Goal: Task Accomplishment & Management: Use online tool/utility

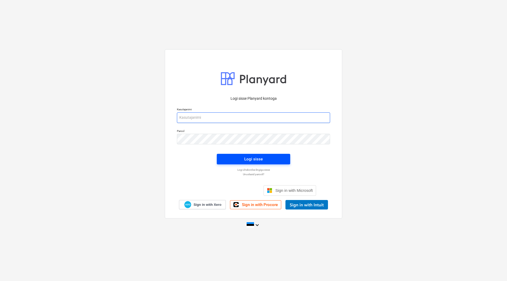
type input "[EMAIL_ADDRESS][DOMAIN_NAME]"
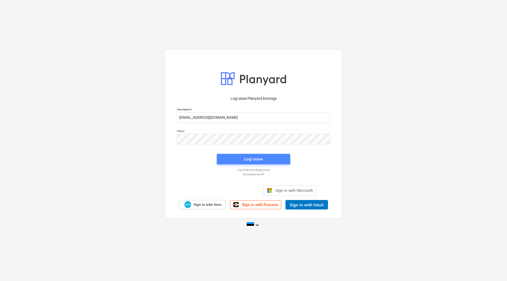
click at [263, 161] on span "Logi sisse" at bounding box center [253, 159] width 61 height 7
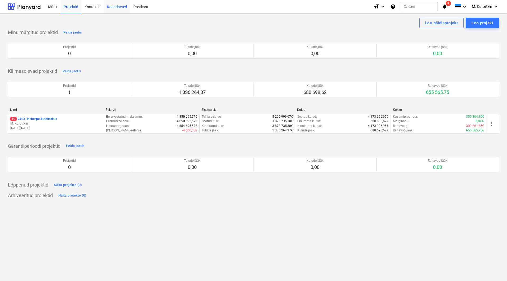
click at [118, 8] on div "Koondarved" at bounding box center [117, 6] width 26 height 13
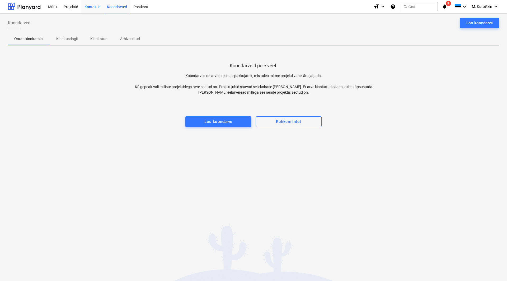
click at [95, 10] on div "Kontaktid" at bounding box center [92, 6] width 22 height 13
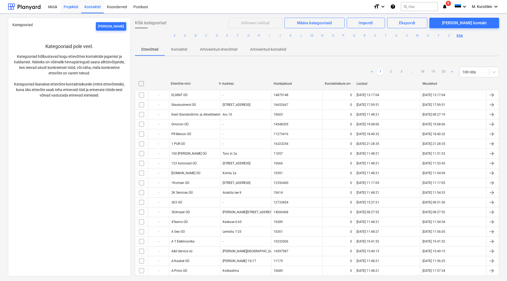
click at [71, 8] on div "Projektid" at bounding box center [70, 6] width 21 height 13
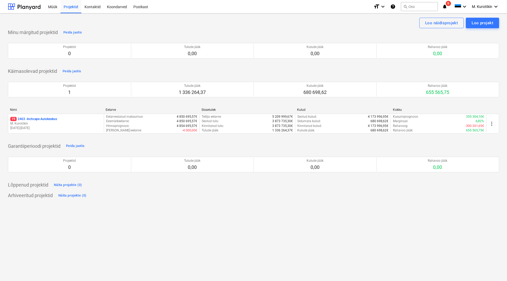
click at [57, 119] on p "19 2403 - Inchcape Autokeskus" at bounding box center [33, 119] width 47 height 4
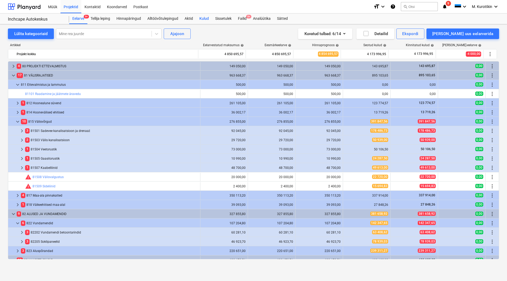
click at [198, 20] on div "Kulud" at bounding box center [204, 18] width 16 height 11
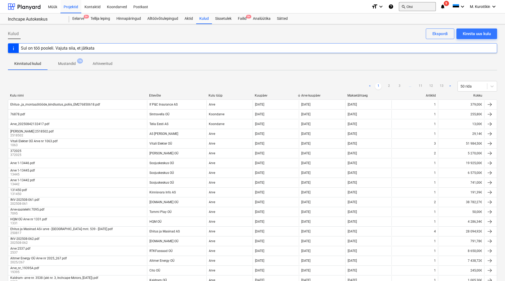
click at [412, 7] on button "search Otsi" at bounding box center [417, 6] width 37 height 9
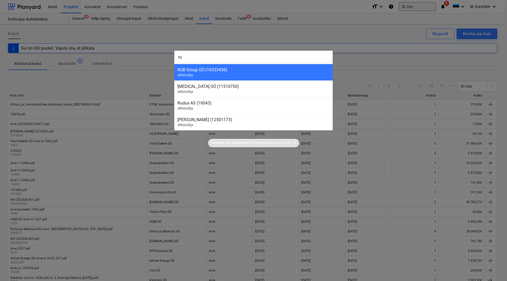
type input "rum"
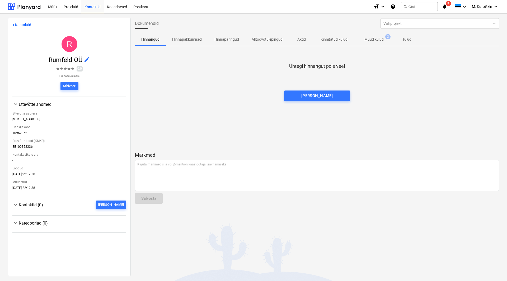
click at [368, 42] on p "Muud kulud" at bounding box center [373, 40] width 19 height 6
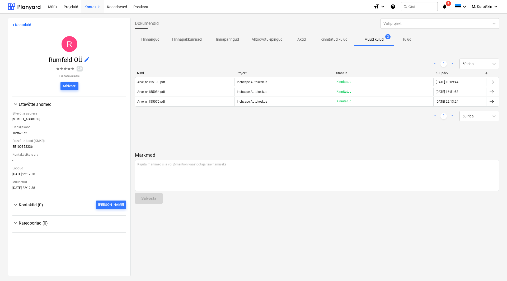
click at [308, 18] on div "Dokumendid Vali projekt" at bounding box center [317, 23] width 368 height 15
click at [416, 8] on button "search Otsi" at bounding box center [419, 6] width 37 height 9
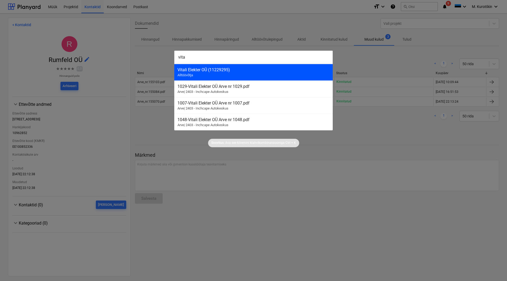
type input "vita"
click at [273, 69] on div "Vitali Elekter OÜ (11229295)" at bounding box center [253, 69] width 152 height 5
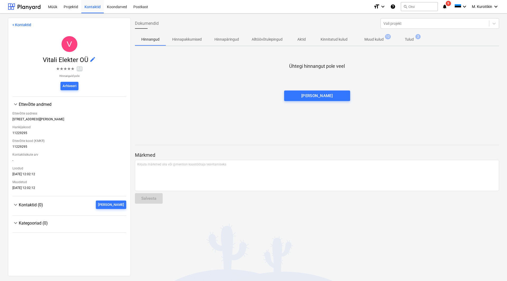
click at [378, 42] on p "Muud kulud" at bounding box center [373, 40] width 19 height 6
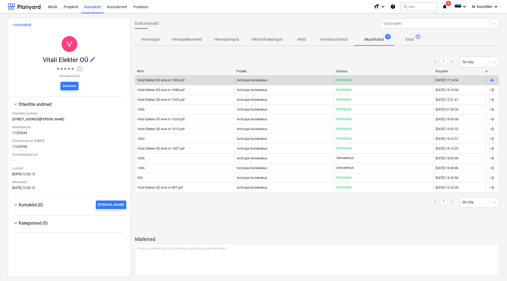
click at [373, 81] on div "Kinnitatud" at bounding box center [383, 80] width 99 height 8
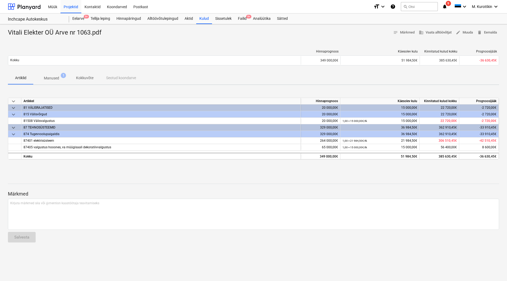
click at [57, 77] on p "Manused" at bounding box center [51, 79] width 15 height 6
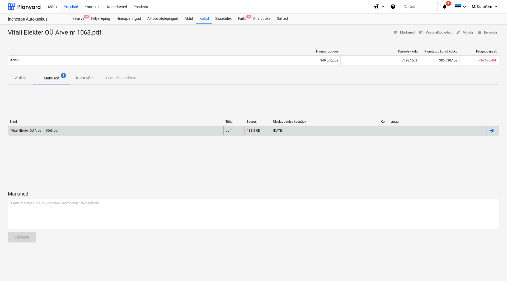
click at [70, 134] on div "Vitali Elekter OÜ Arve nr 1063.pdf" at bounding box center [115, 130] width 215 height 8
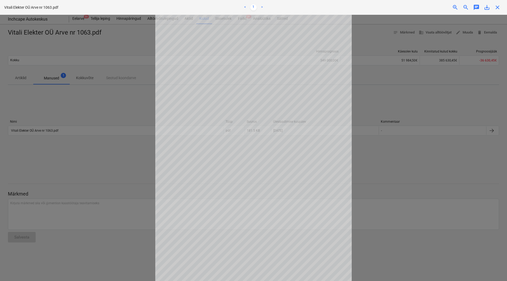
click at [376, 185] on div at bounding box center [253, 148] width 507 height 266
click at [401, 118] on div at bounding box center [253, 148] width 507 height 266
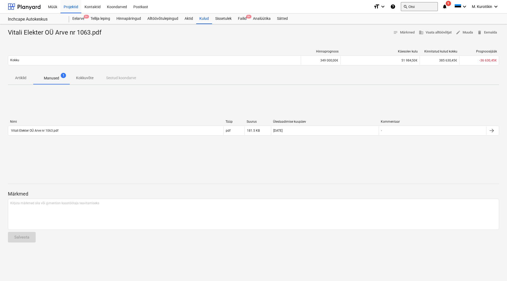
click at [410, 7] on button "search Otsi" at bounding box center [419, 6] width 37 height 9
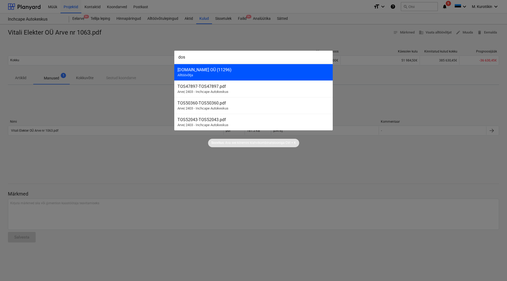
type input "dos"
click at [269, 74] on div "DOS2000.IT OÜ (11296) Alltöövõtja" at bounding box center [253, 72] width 158 height 17
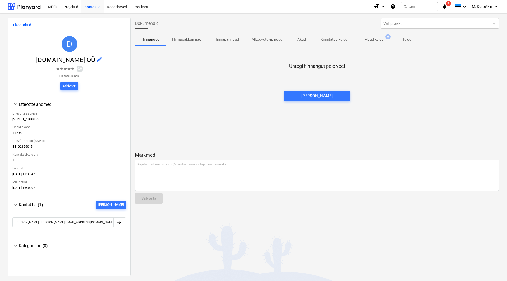
click at [382, 37] on p "Muud kulud" at bounding box center [373, 40] width 19 height 6
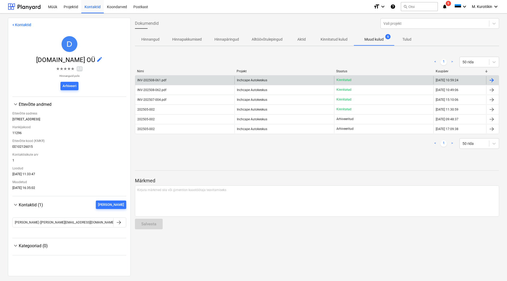
click at [269, 84] on div "Inchcape Autokeskus" at bounding box center [284, 80] width 99 height 8
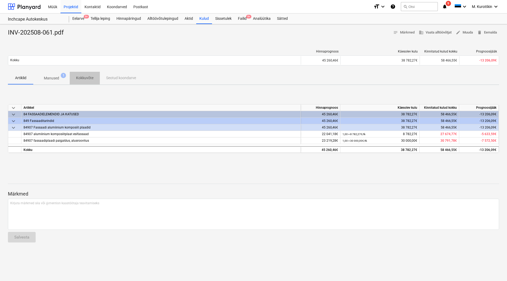
click at [82, 78] on p "Kokkuvõte" at bounding box center [84, 78] width 17 height 6
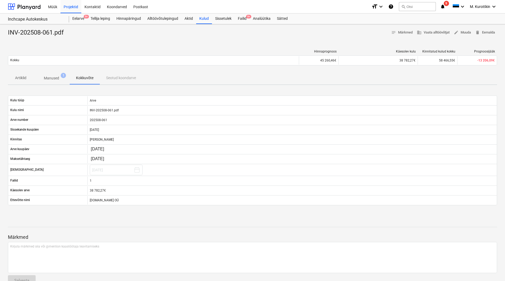
click at [54, 78] on p "Manused" at bounding box center [51, 79] width 15 height 6
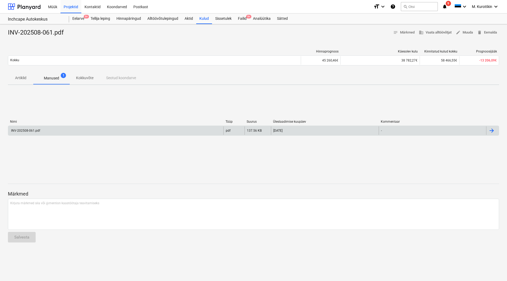
click at [31, 131] on div "INV-202508-061.pdf" at bounding box center [25, 131] width 30 height 4
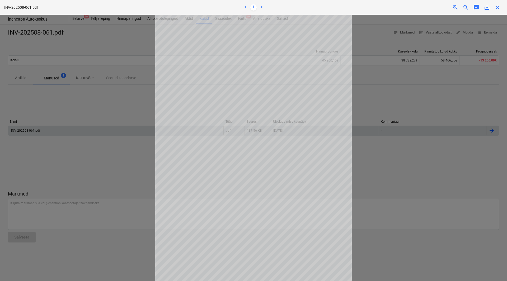
click at [487, 4] on div "INV-202508-061.pdf < 1 > zoom_in zoom_out chat 0 save_alt close" at bounding box center [253, 7] width 507 height 15
click at [488, 8] on span "save_alt" at bounding box center [487, 7] width 6 height 6
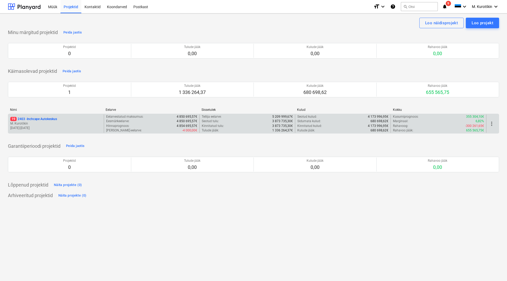
click at [43, 120] on p "19 2403 - Inchcape Autokeskus" at bounding box center [33, 119] width 47 height 4
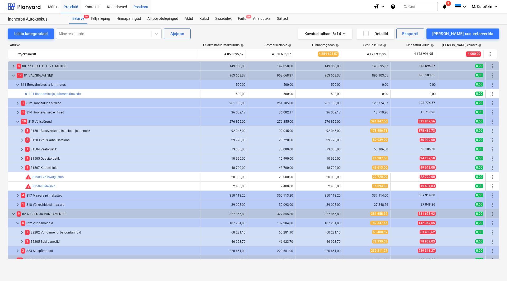
click at [144, 4] on div "Postkast" at bounding box center [140, 6] width 21 height 13
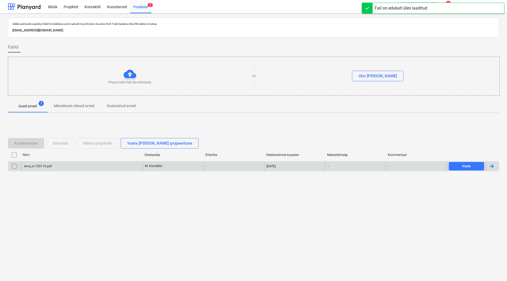
click at [13, 169] on input "checkbox" at bounding box center [14, 166] width 8 height 8
click at [103, 144] on div "Määra projektile" at bounding box center [97, 143] width 29 height 7
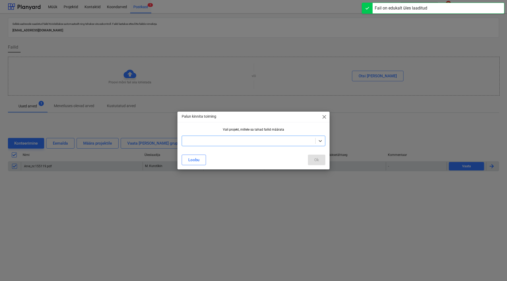
click at [219, 140] on div at bounding box center [249, 140] width 128 height 5
drag, startPoint x: 218, startPoint y: 149, endPoint x: 217, endPoint y: 152, distance: 3.2
click at [218, 150] on div "Inchcape Autokeskus" at bounding box center [254, 153] width 144 height 8
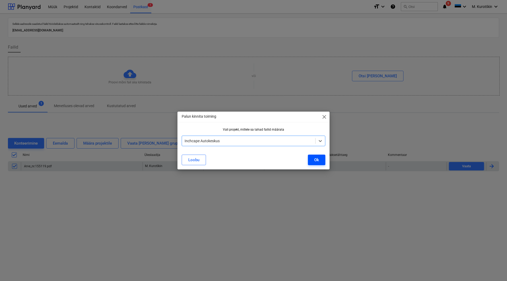
click at [311, 159] on button "Ok" at bounding box center [316, 160] width 17 height 11
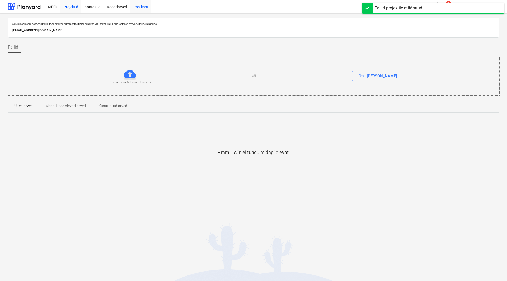
click at [74, 8] on div "Projektid" at bounding box center [70, 6] width 21 height 13
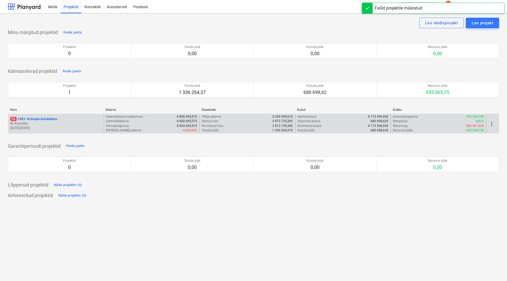
click at [38, 118] on p "20 2403 - Inchcape Autokeskus" at bounding box center [33, 119] width 47 height 4
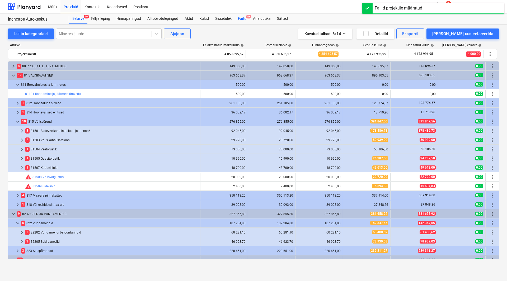
click at [249, 22] on div "Failid 9+" at bounding box center [242, 18] width 15 height 11
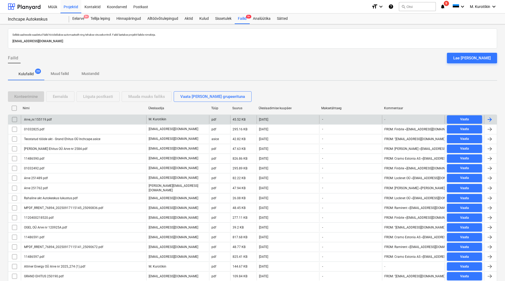
click at [84, 122] on div "Arve_nr.155119.pdf" at bounding box center [83, 119] width 125 height 8
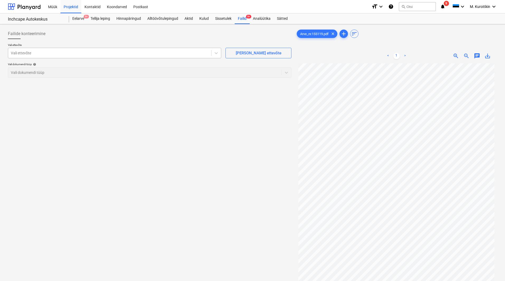
click at [116, 55] on div at bounding box center [110, 52] width 198 height 5
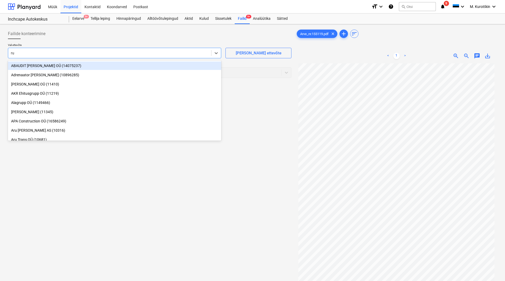
type input "rum"
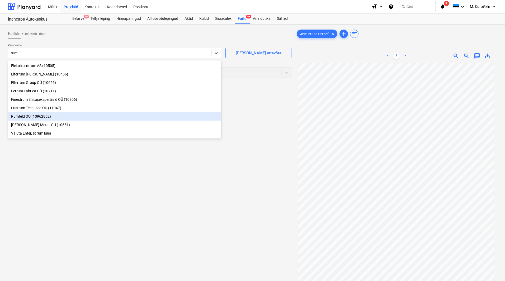
click at [64, 114] on div "Rumfeld OÜ (10962852)" at bounding box center [114, 116] width 213 height 8
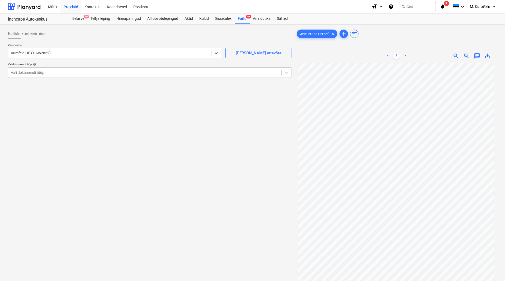
click at [51, 77] on div "Vali dokumendi tüüp" at bounding box center [150, 72] width 284 height 11
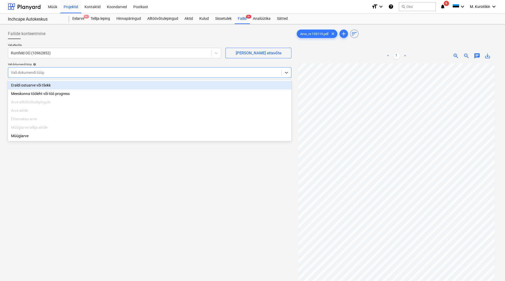
click at [50, 86] on div "Eraldi ostuarve või tšekk" at bounding box center [150, 85] width 284 height 8
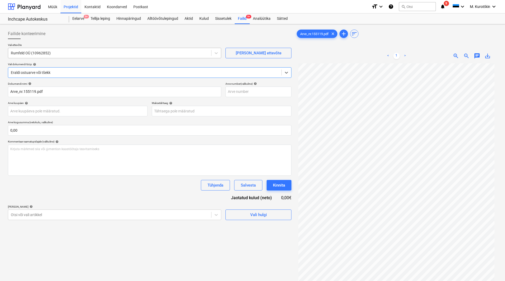
click at [74, 57] on div "Rumfeld OÜ (10962852)" at bounding box center [114, 53] width 213 height 11
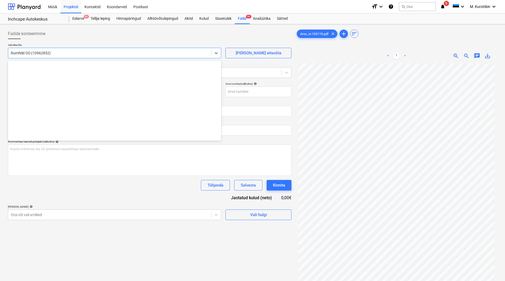
scroll to position [13920, 0]
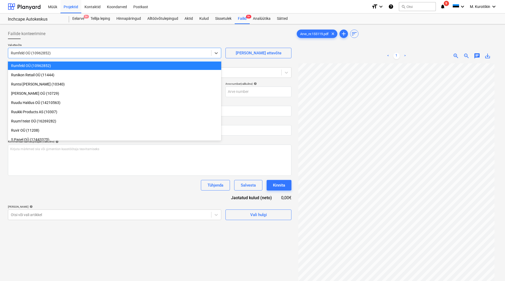
click at [96, 42] on div at bounding box center [150, 41] width 284 height 4
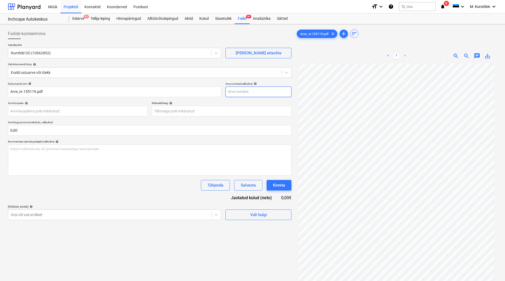
click at [236, 94] on input "text" at bounding box center [259, 92] width 66 height 11
type input "155119"
click at [230, 114] on body "Müük Projektid Kontaktid Koondarved Postkast format_size keyboard_arrow_down he…" at bounding box center [252, 140] width 505 height 281
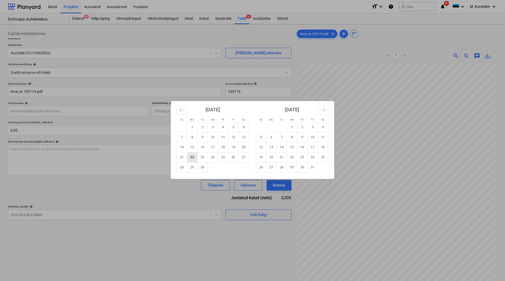
click at [192, 159] on td "22" at bounding box center [192, 157] width 10 height 10
type input "[DATE]"
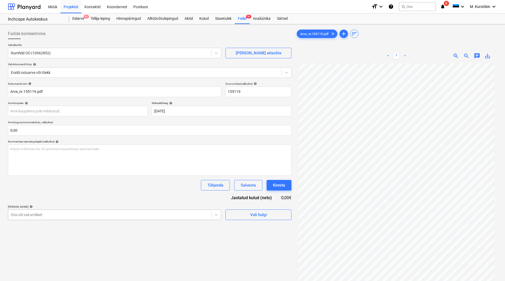
click at [68, 214] on body "Müük Projektid Kontaktid Koondarved Postkast format_size keyboard_arrow_down he…" at bounding box center [252, 140] width 505 height 281
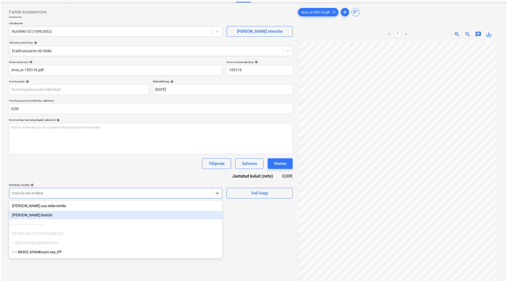
scroll to position [24, 0]
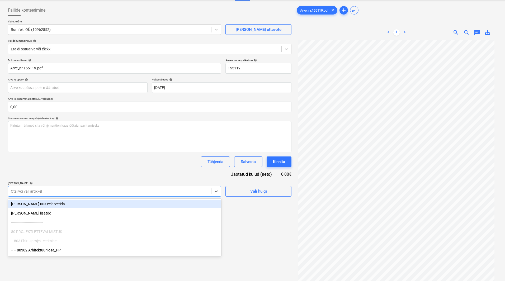
click at [83, 186] on p "[PERSON_NAME] artiklid help" at bounding box center [114, 184] width 213 height 4
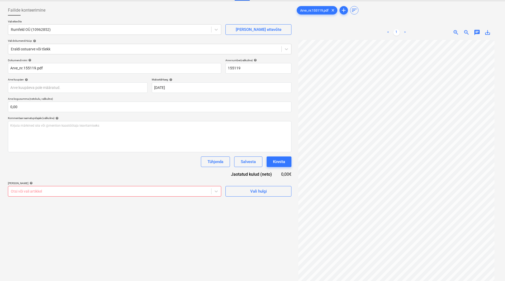
click at [95, 184] on div "[PERSON_NAME] artiklid help" at bounding box center [114, 183] width 213 height 3
click at [95, 190] on div at bounding box center [110, 191] width 198 height 5
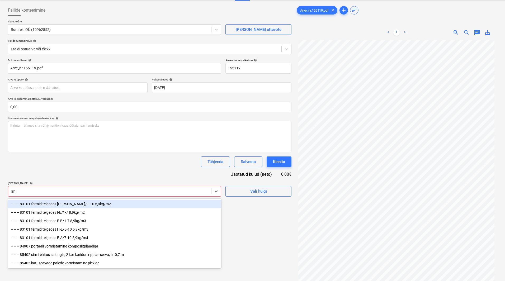
type input "r"
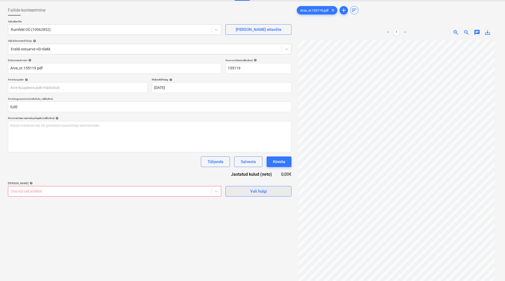
click at [256, 189] on div "Vali hulgi" at bounding box center [258, 191] width 17 height 7
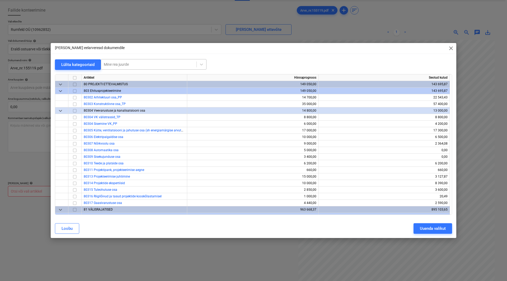
click at [120, 64] on div at bounding box center [149, 64] width 90 height 5
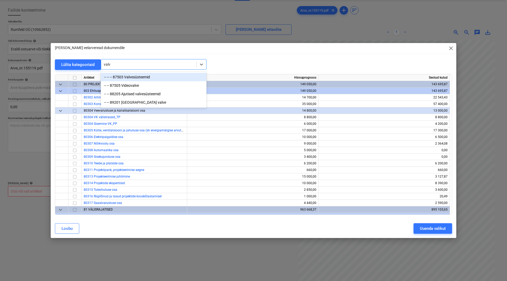
type input "valve"
click at [140, 76] on div "-- -- -- 87503 Valvesüsteemid" at bounding box center [154, 77] width 106 height 8
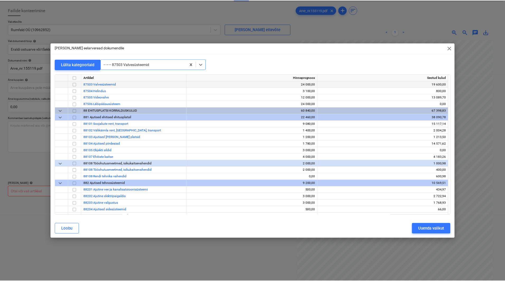
scroll to position [2086, 0]
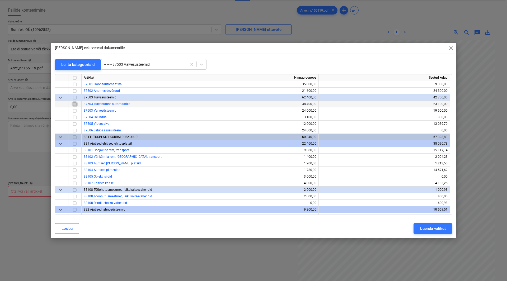
click at [73, 106] on input "checkbox" at bounding box center [75, 104] width 6 height 6
click at [73, 113] on input "checkbox" at bounding box center [75, 111] width 6 height 6
click at [76, 117] on input "checkbox" at bounding box center [75, 117] width 6 height 6
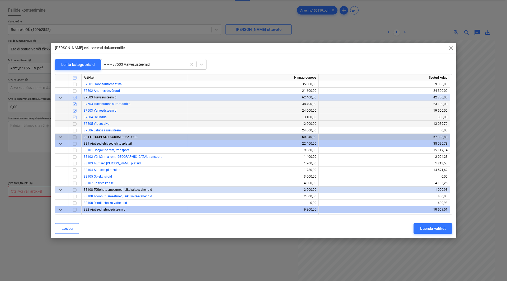
click at [76, 123] on input "checkbox" at bounding box center [75, 124] width 6 height 6
click at [76, 130] on input "checkbox" at bounding box center [75, 131] width 6 height 6
click at [75, 86] on input "checkbox" at bounding box center [75, 84] width 6 height 6
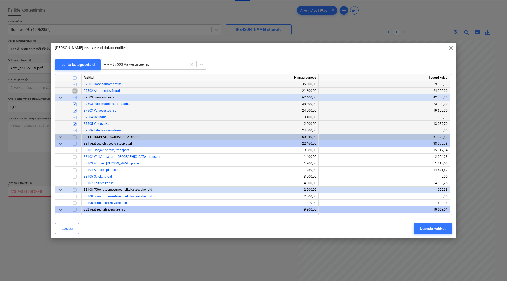
click at [76, 91] on input "checkbox" at bounding box center [75, 91] width 6 height 6
click at [439, 227] on div "Uuenda valikut" at bounding box center [433, 228] width 26 height 7
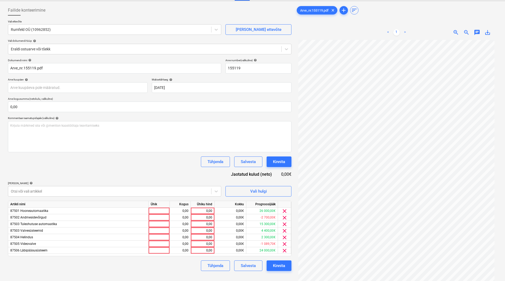
scroll to position [53, 0]
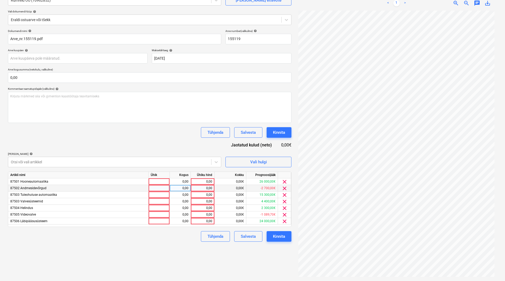
click at [203, 188] on div "0,00" at bounding box center [202, 188] width 19 height 7
type input "5570"
click at [194, 246] on div "Failide konteerimine Vali ettevõte Rumfeld OÜ (10962852) [PERSON_NAME] uus ette…" at bounding box center [150, 127] width 288 height 306
click at [210, 195] on div "0,00" at bounding box center [202, 195] width 19 height 7
type input "3200"
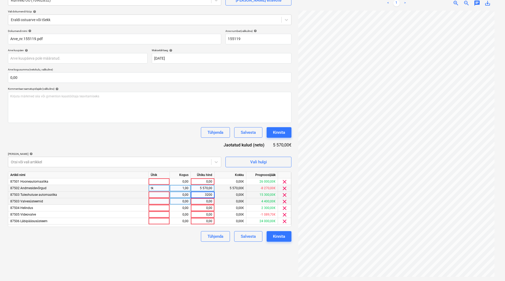
click at [210, 199] on div "0,00" at bounding box center [202, 201] width 19 height 7
type input "3200"
click at [209, 205] on div "0,00" at bounding box center [202, 208] width 19 height 7
click at [282, 209] on span "clear" at bounding box center [285, 208] width 6 height 6
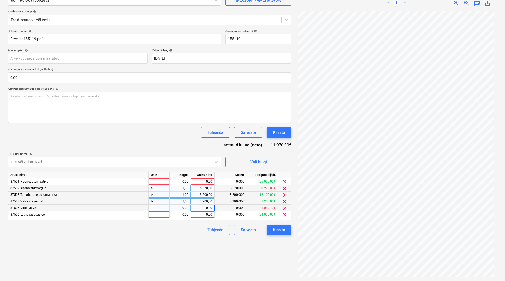
click at [208, 209] on div "0,00" at bounding box center [202, 208] width 19 height 7
type input "1600"
drag, startPoint x: 179, startPoint y: 239, endPoint x: 196, endPoint y: 221, distance: 24.8
click at [179, 239] on div "Failide konteerimine Vali ettevõte Rumfeld OÜ (10962852) [PERSON_NAME] uus ette…" at bounding box center [150, 127] width 288 height 306
click at [204, 215] on div "0,00" at bounding box center [202, 215] width 19 height 7
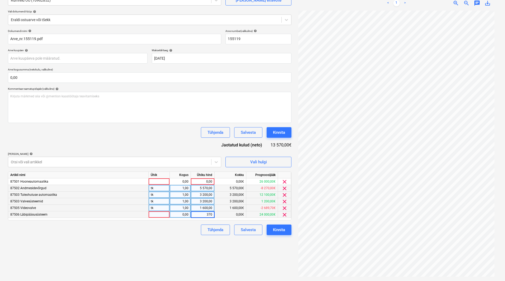
type input "3700"
click at [182, 240] on div "Failide konteerimine Vali ettevõte Rumfeld OÜ (10962852) [PERSON_NAME] uus ette…" at bounding box center [150, 127] width 288 height 306
click at [235, 181] on div "0,00€" at bounding box center [231, 182] width 32 height 7
click at [205, 182] on div "0,00" at bounding box center [202, 182] width 19 height 7
type input "1800"
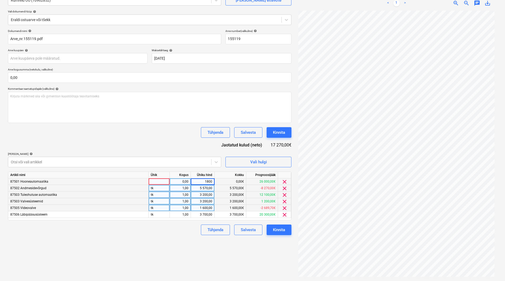
click at [187, 270] on div "Failide konteerimine Vali ettevõte Rumfeld OÜ (10962852) [PERSON_NAME] uus ette…" at bounding box center [150, 127] width 288 height 306
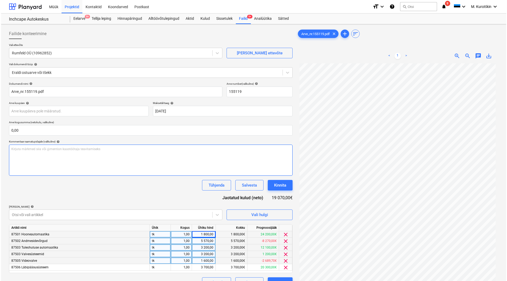
scroll to position [26, 0]
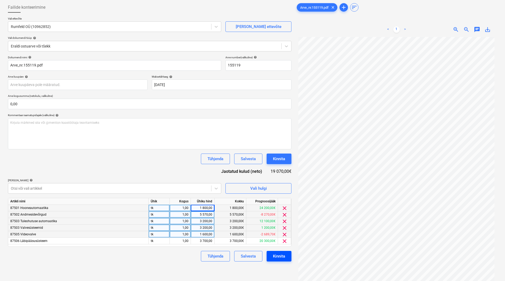
click at [277, 254] on div "Kinnita" at bounding box center [279, 256] width 12 height 7
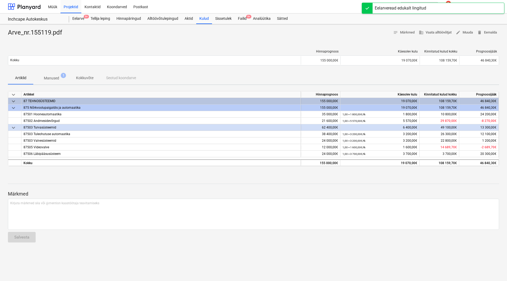
click at [89, 79] on p "Kokkuvõte" at bounding box center [84, 78] width 17 height 6
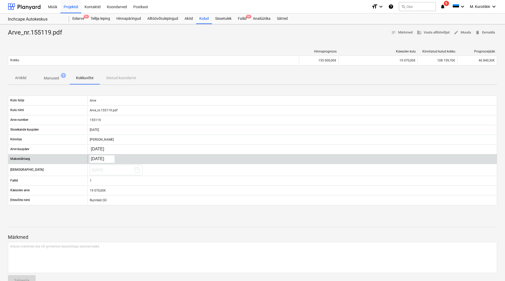
click at [101, 161] on body "Müük Projektid Kontaktid Koondarved Postkast format_size keyboard_arrow_down he…" at bounding box center [252, 140] width 505 height 281
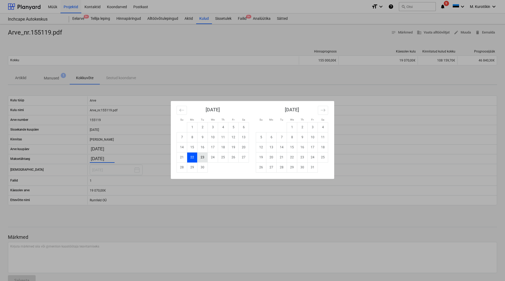
click at [204, 158] on td "23" at bounding box center [203, 157] width 10 height 10
type input "[DATE]"
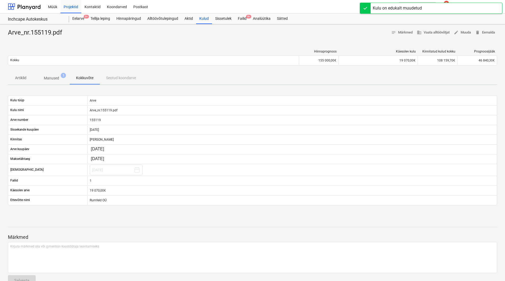
click at [199, 45] on div "Hinnaprognoos Käesolev kulu Kinnitatud kulud kokku Prognoosijääk Kokku 155 000,…" at bounding box center [252, 58] width 489 height 26
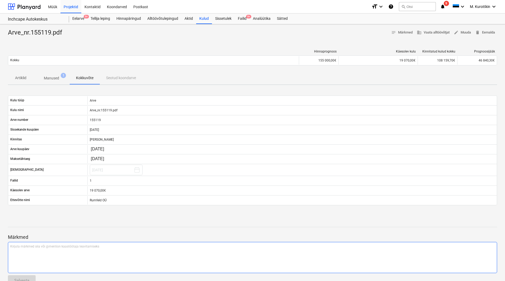
scroll to position [13, 0]
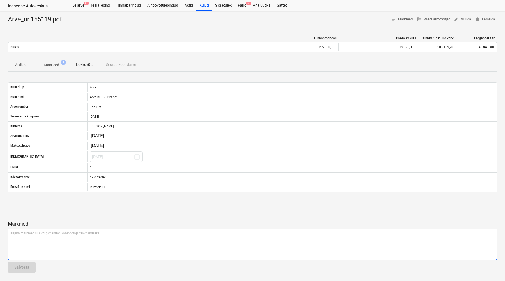
click at [121, 244] on div "Kirjuta märkmed siia või @mention kaastöötaja teavitamiseks ﻿" at bounding box center [252, 244] width 489 height 31
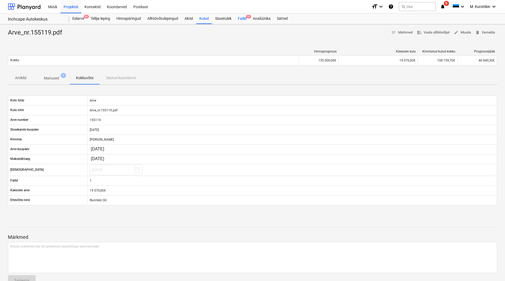
click at [242, 19] on div "Failid 9+" at bounding box center [242, 18] width 15 height 11
